Goal: Task Accomplishment & Management: Use online tool/utility

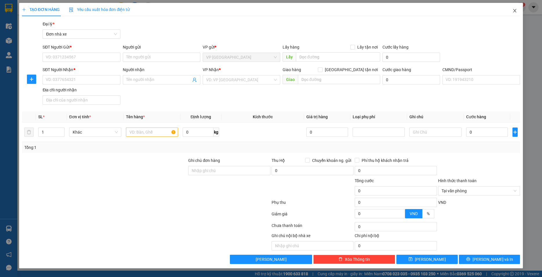
click at [513, 11] on icon "close" at bounding box center [514, 10] width 5 height 5
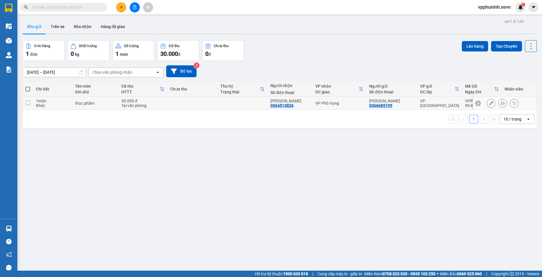
click at [135, 101] on div "30.000 đ" at bounding box center [142, 101] width 43 height 5
checkbox input "true"
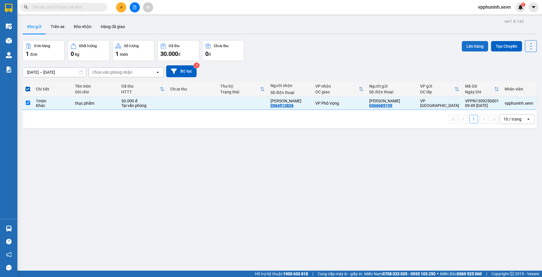
click at [473, 47] on button "Lên hàng" at bounding box center [475, 46] width 26 height 10
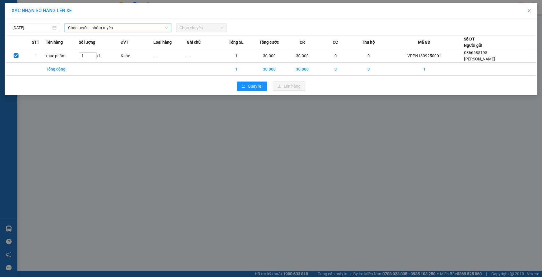
click at [113, 25] on span "Chọn tuyến - nhóm tuyến" at bounding box center [118, 27] width 100 height 9
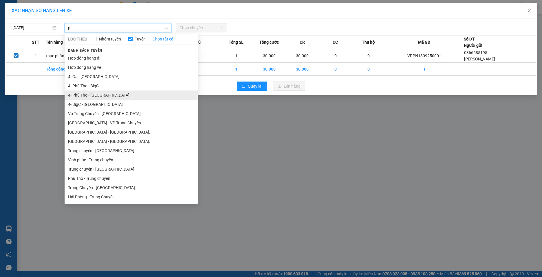
type input "p"
click at [92, 97] on li "4- Phú Thọ - [GEOGRAPHIC_DATA]" at bounding box center [131, 95] width 133 height 9
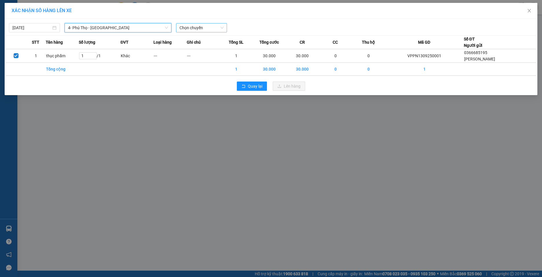
click at [218, 26] on span "Chọn chuyến" at bounding box center [201, 27] width 44 height 9
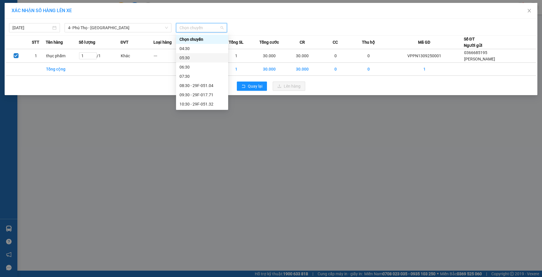
scroll to position [29, 0]
click at [208, 72] on div "10:30 - 29F-051.32" at bounding box center [201, 75] width 45 height 6
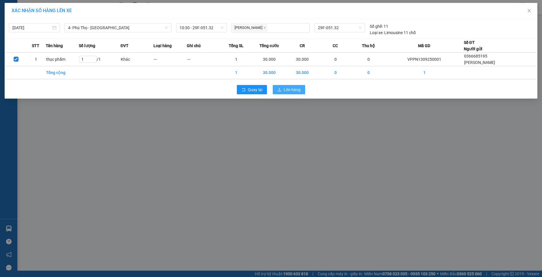
click at [285, 90] on span "Lên hàng" at bounding box center [292, 90] width 17 height 6
